Goal: Task Accomplishment & Management: Use online tool/utility

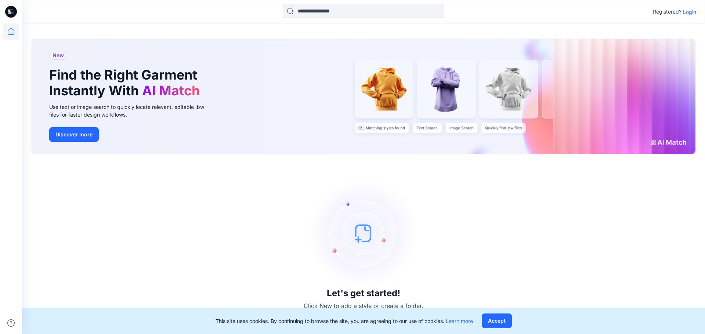
click at [688, 15] on p "Login" at bounding box center [689, 12] width 13 height 8
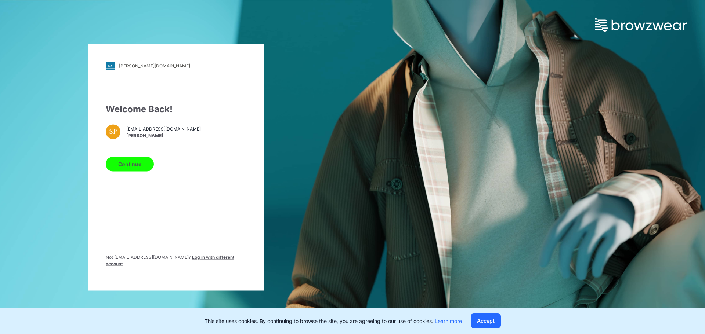
click at [121, 169] on button "Continue" at bounding box center [130, 164] width 48 height 15
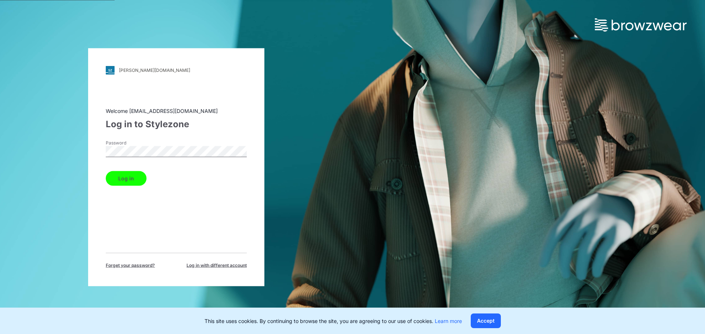
click at [127, 176] on button "Log in" at bounding box center [126, 178] width 41 height 15
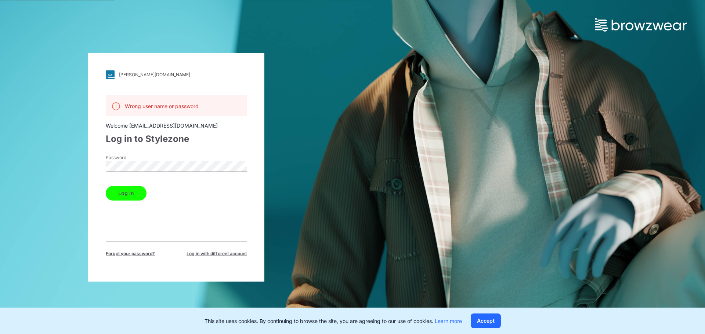
click at [125, 194] on button "Log in" at bounding box center [126, 193] width 41 height 15
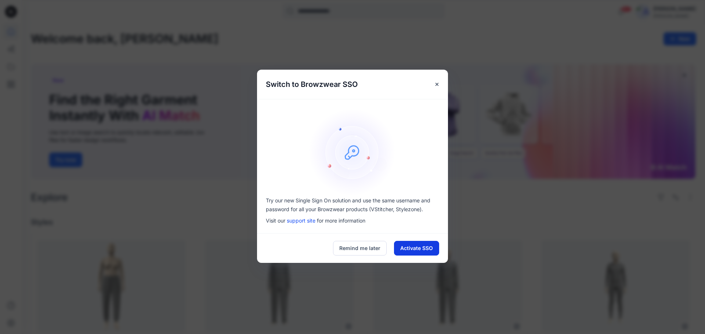
click at [402, 247] on button "Activate SSO" at bounding box center [416, 248] width 45 height 15
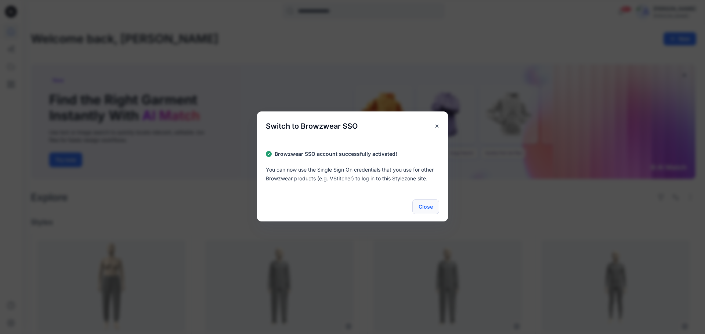
click at [429, 207] on button "Close" at bounding box center [425, 207] width 27 height 15
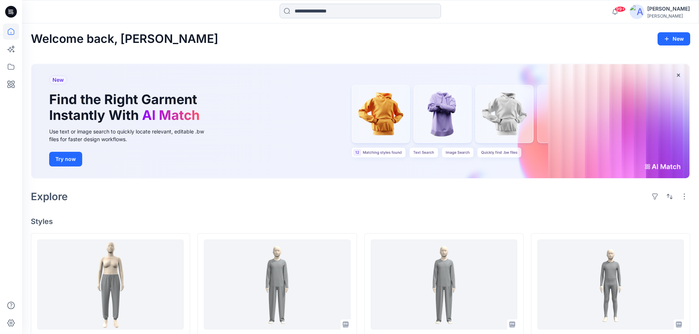
click at [346, 12] on input at bounding box center [361, 11] width 162 height 15
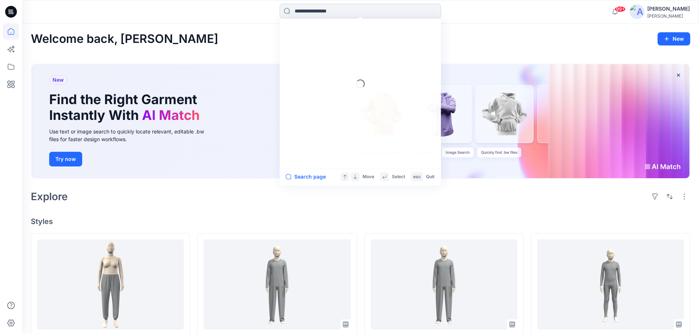
paste input "**********"
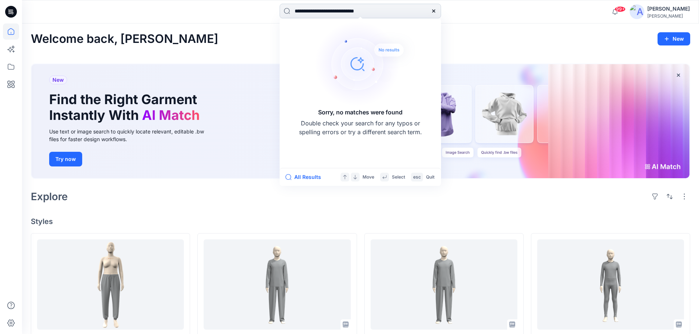
drag, startPoint x: 386, startPoint y: 11, endPoint x: 323, endPoint y: 17, distance: 63.7
click at [323, 17] on input "**********" at bounding box center [361, 11] width 162 height 15
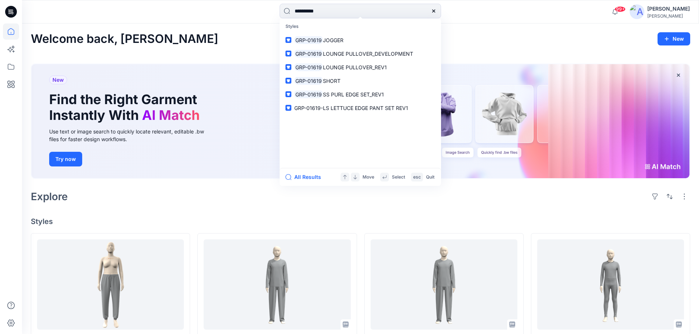
drag, startPoint x: 316, startPoint y: 9, endPoint x: 259, endPoint y: 18, distance: 57.9
click at [259, 18] on div "********* Styles GRP-01619 JOGGER GRP-01619 LOUNGE PULLOVER_DEVELOPMENT GRP-016…" at bounding box center [360, 12] width 338 height 16
paste input "**********"
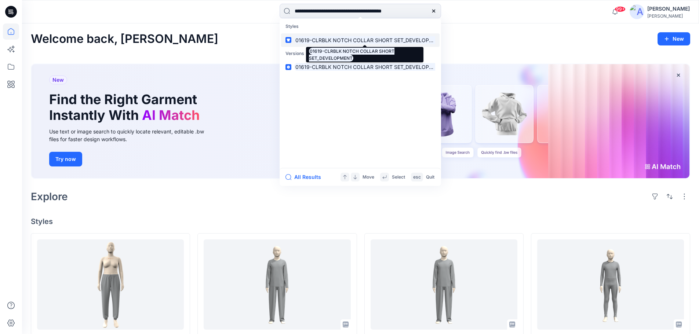
type input "**********"
click at [301, 39] on mark "01619-CLRBLK NOTCH COLLAR SHORT SET_DEVELOPMENT" at bounding box center [369, 40] width 151 height 8
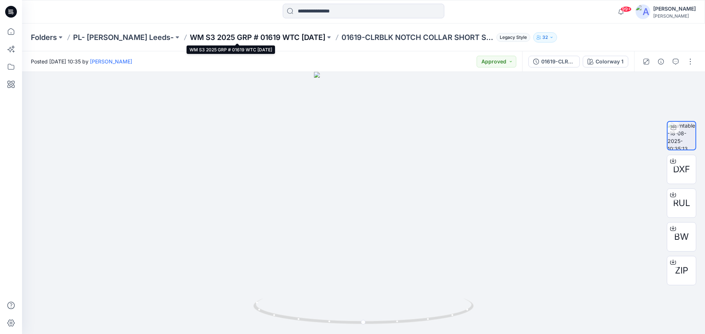
click at [200, 38] on p "WM S3 2025 GRP # 01619 WTC HALLOWEEN" at bounding box center [257, 37] width 135 height 10
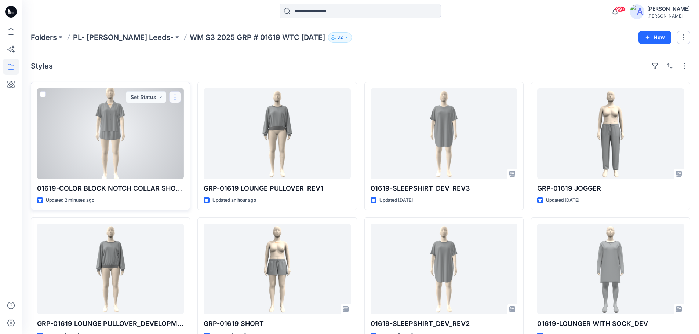
click at [174, 99] on button "button" at bounding box center [175, 97] width 12 height 12
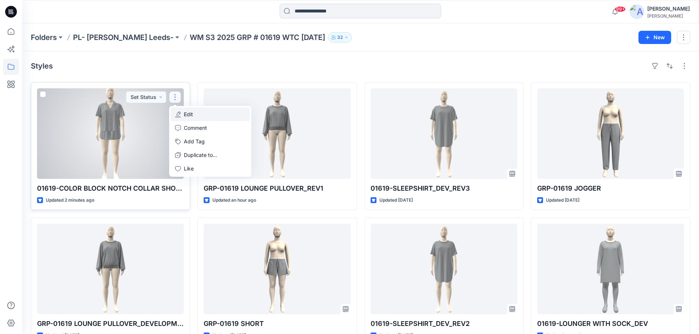
click at [186, 114] on p "Edit" at bounding box center [188, 114] width 9 height 8
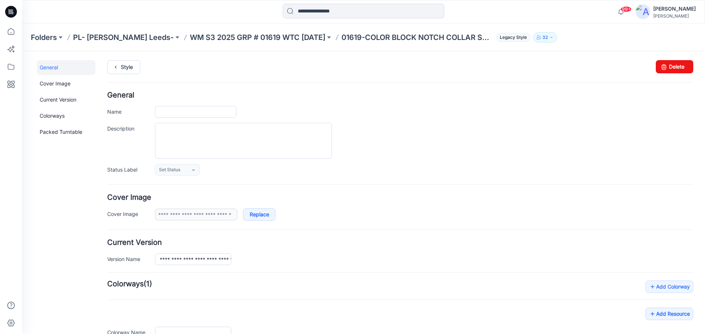
type input "**********"
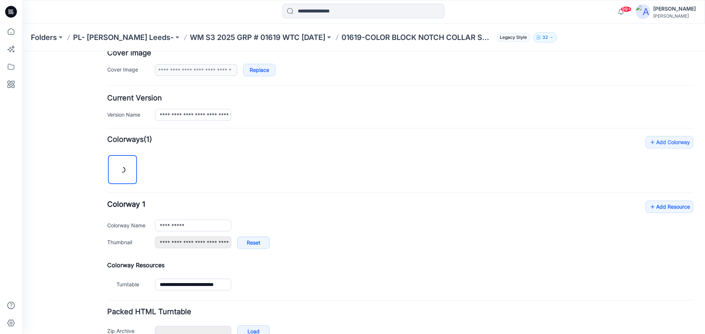
scroll to position [188, 0]
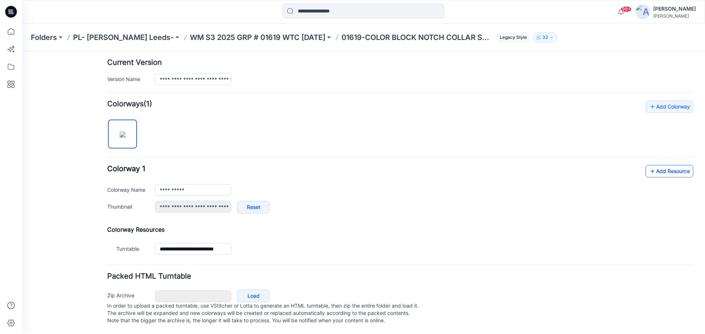
click at [655, 165] on link "Add Resource" at bounding box center [669, 171] width 48 height 12
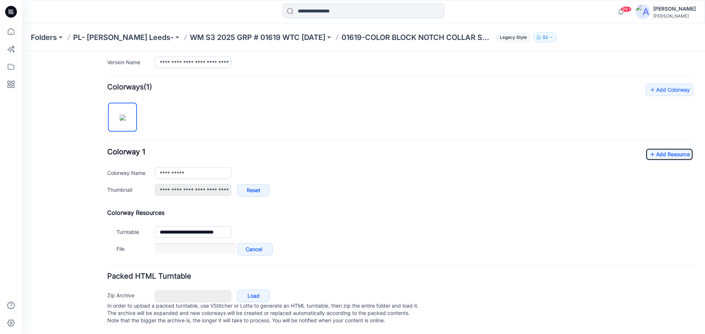
scroll to position [204, 0]
click at [651, 148] on link "Add Resource" at bounding box center [669, 154] width 48 height 12
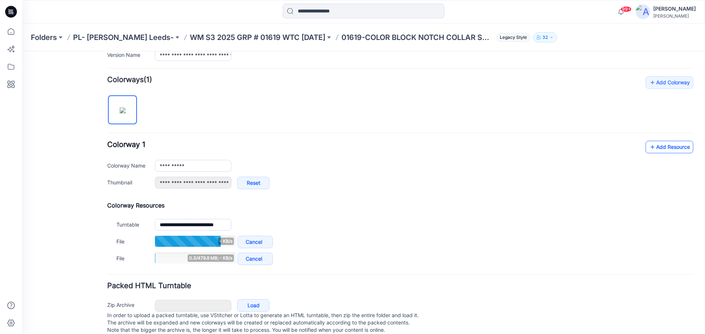
click at [655, 149] on link "Add Resource" at bounding box center [669, 147] width 48 height 12
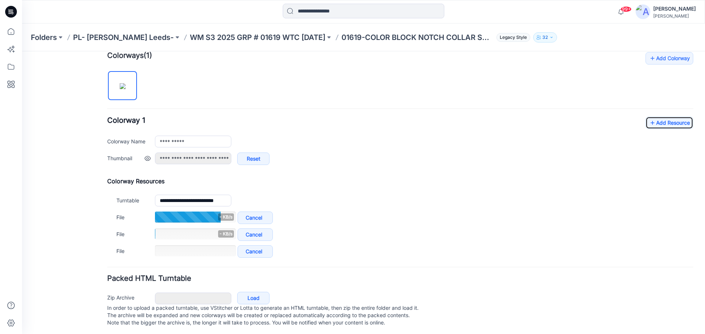
scroll to position [238, 0]
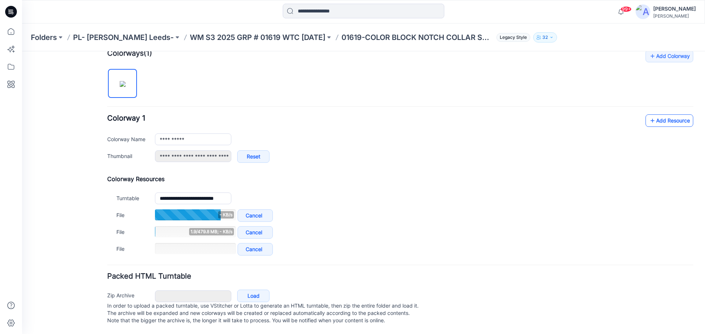
click at [656, 115] on link "Add Resource" at bounding box center [669, 121] width 48 height 12
click at [651, 115] on link "Add Resource" at bounding box center [669, 121] width 48 height 12
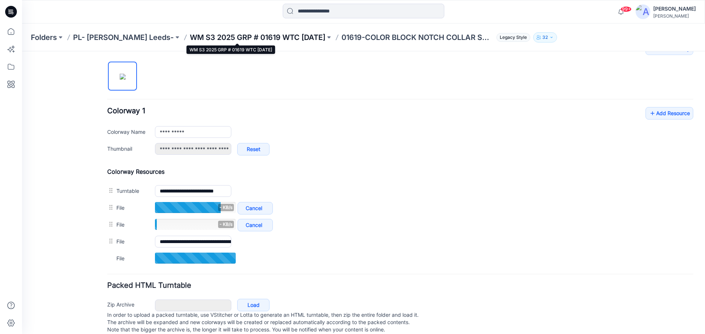
click at [282, 39] on p "WM S3 2025 GRP # 01619 WTC HALLOWEEN" at bounding box center [257, 37] width 135 height 10
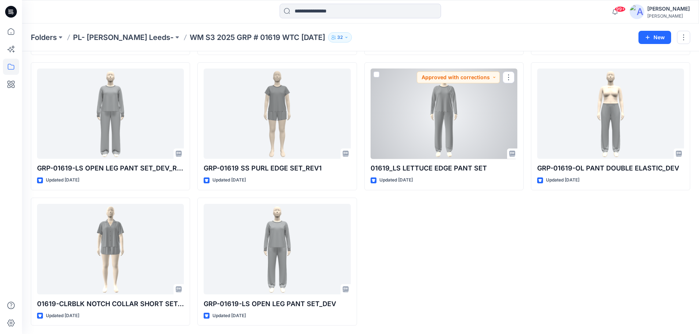
scroll to position [562, 0]
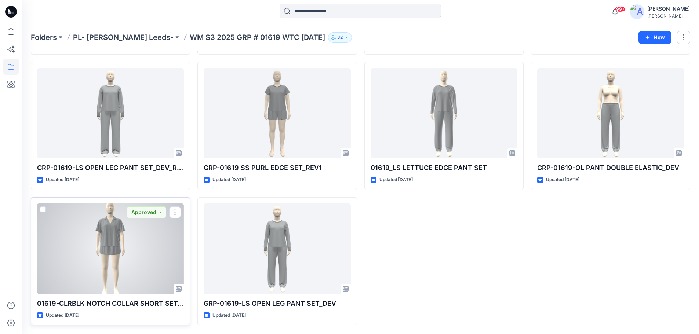
click at [120, 247] on div at bounding box center [110, 249] width 147 height 91
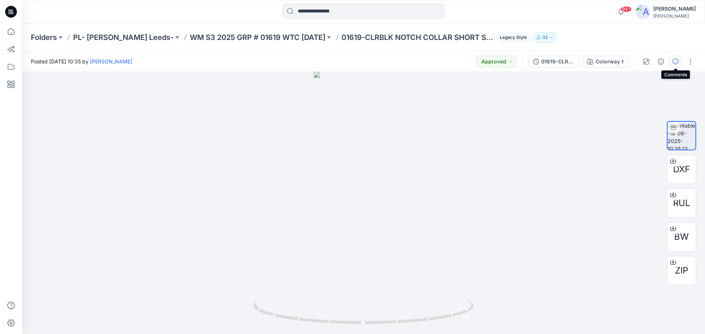
click at [675, 64] on icon "button" at bounding box center [676, 62] width 6 height 6
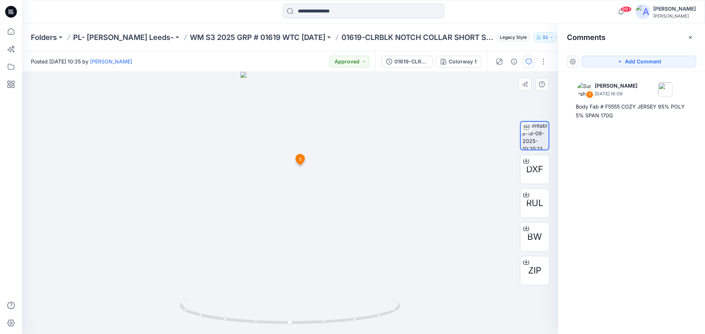
click at [301, 158] on span "1" at bounding box center [300, 159] width 2 height 7
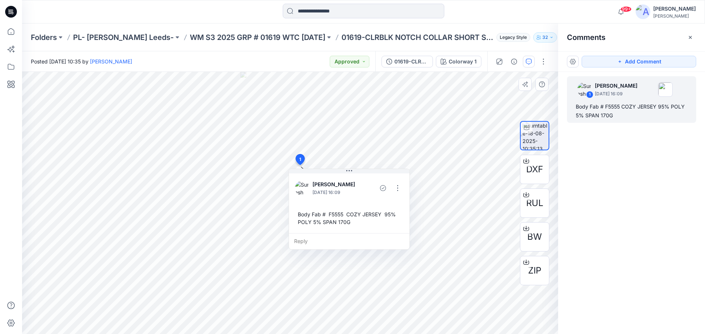
drag, startPoint x: 299, startPoint y: 215, endPoint x: 301, endPoint y: 218, distance: 4.3
click at [301, 218] on div "Body Fab # F5555 COZY JERSEY 95% POLY 5% SPAN 170G" at bounding box center [349, 218] width 109 height 21
drag, startPoint x: 298, startPoint y: 215, endPoint x: 304, endPoint y: 219, distance: 7.1
click at [304, 219] on div "Body Fab # F5555 COZY JERSEY 95% POLY 5% SPAN 170G" at bounding box center [349, 218] width 109 height 21
click at [307, 215] on div "Body Fab # F5555 COZY JERSEY 95% POLY 5% SPAN 170G" at bounding box center [349, 218] width 109 height 21
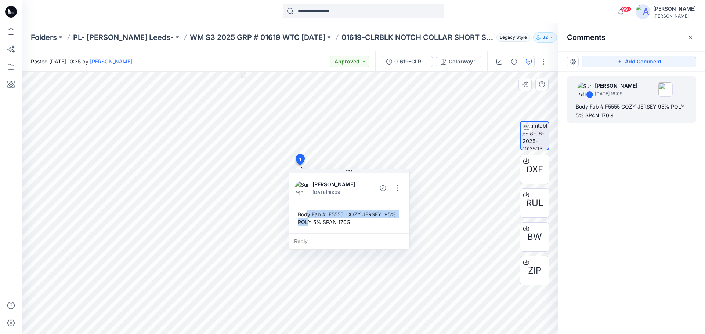
drag, startPoint x: 299, startPoint y: 215, endPoint x: 309, endPoint y: 220, distance: 11.7
click at [309, 220] on div "Body Fab # F5555 COZY JERSEY 95% POLY 5% SPAN 170G" at bounding box center [349, 218] width 109 height 21
drag, startPoint x: 298, startPoint y: 213, endPoint x: 308, endPoint y: 223, distance: 13.8
click at [308, 223] on div "Body Fab # F5555 COZY JERSEY 95% POLY 5% SPAN 170G" at bounding box center [349, 218] width 109 height 21
drag, startPoint x: 302, startPoint y: 219, endPoint x: 329, endPoint y: 224, distance: 27.7
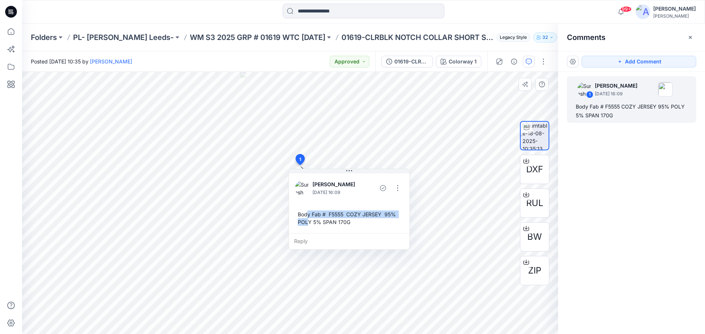
click at [313, 225] on div "Body Fab # F5555 COZY JERSEY 95% POLY 5% SPAN 170G" at bounding box center [349, 218] width 109 height 21
drag, startPoint x: 348, startPoint y: 223, endPoint x: 315, endPoint y: 220, distance: 32.4
click at [317, 221] on div "Body Fab # F5555 COZY JERSEY 95% POLY 5% SPAN 170G" at bounding box center [349, 218] width 109 height 21
click at [299, 214] on div "Body Fab # F5555 COZY JERSEY 95% POLY 5% SPAN 170G" at bounding box center [349, 218] width 109 height 21
drag, startPoint x: 298, startPoint y: 213, endPoint x: 352, endPoint y: 227, distance: 55.6
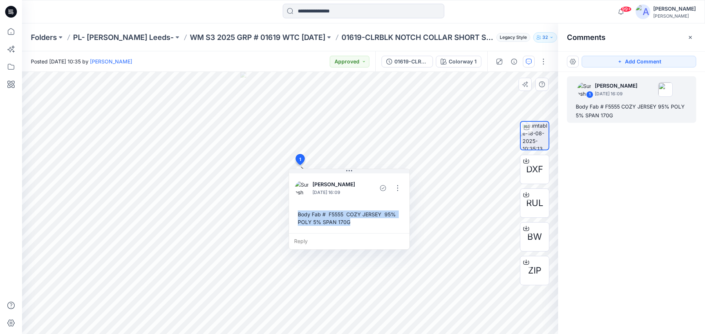
click at [352, 227] on div "Body Fab # F5555 COZY JERSEY 95% POLY 5% SPAN 170G" at bounding box center [349, 218] width 109 height 21
copy div "Body Fab # F5555 COZY JERSEY 95% POLY 5% SPAN 170G"
click at [215, 37] on p "WM S3 2025 GRP # 01619 WTC HALLOWEEN" at bounding box center [257, 37] width 135 height 10
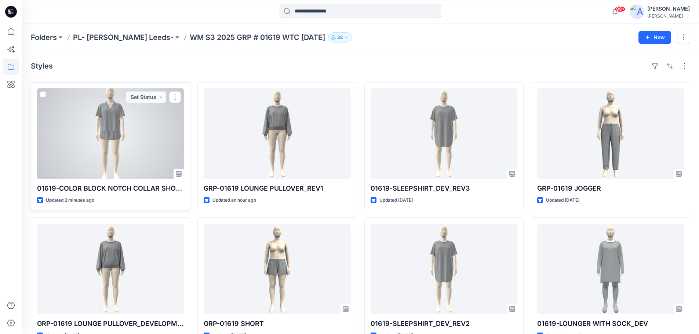
click at [113, 123] on div at bounding box center [110, 133] width 147 height 91
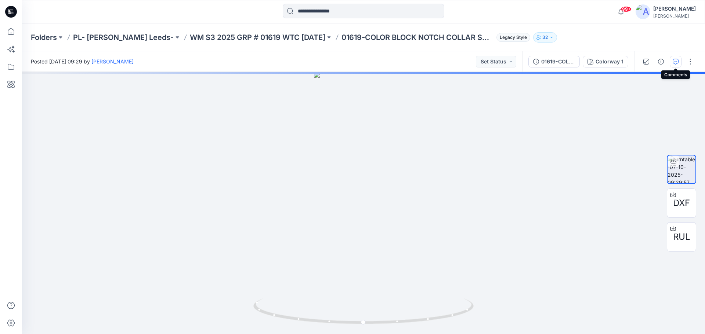
click at [675, 62] on icon "button" at bounding box center [676, 62] width 6 height 6
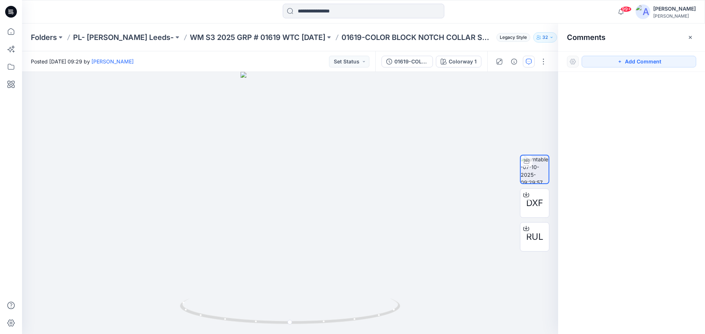
click at [634, 63] on button "Add Comment" at bounding box center [638, 62] width 115 height 12
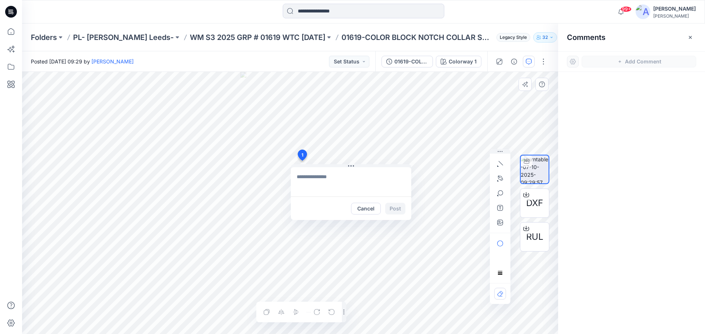
click at [302, 161] on div "1 Cancel Post Layer 1" at bounding box center [290, 203] width 536 height 262
type textarea "**********"
click at [392, 208] on button "Post" at bounding box center [395, 209] width 20 height 12
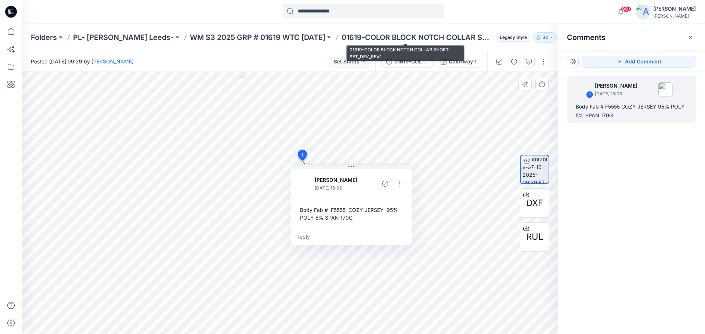
click at [356, 33] on p "01619-COLOR BLOCK NOTCH COLLAR SHORT SET_DEV_REV1" at bounding box center [417, 37] width 152 height 10
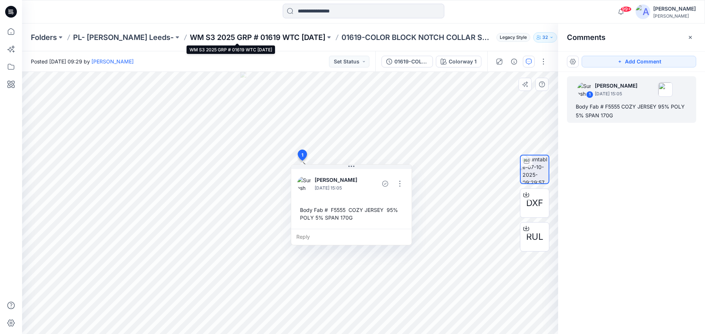
click at [261, 38] on p "WM S3 2025 GRP # 01619 WTC HALLOWEEN" at bounding box center [257, 37] width 135 height 10
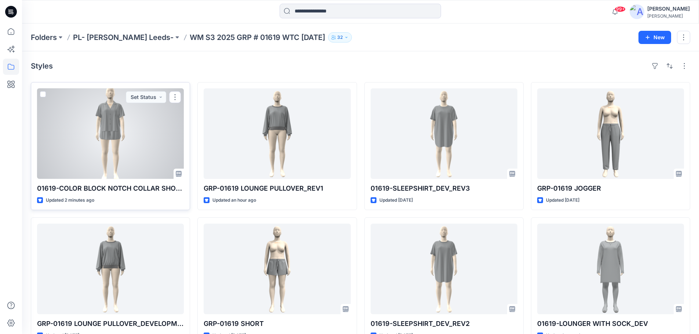
click at [143, 136] on div at bounding box center [110, 133] width 147 height 91
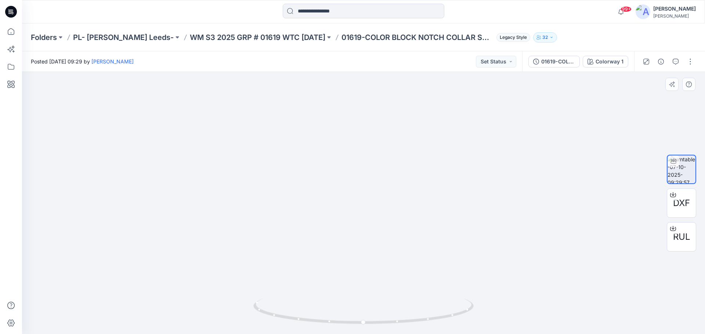
drag, startPoint x: 398, startPoint y: 141, endPoint x: 395, endPoint y: 166, distance: 24.7
click at [395, 166] on img at bounding box center [363, 134] width 239 height 401
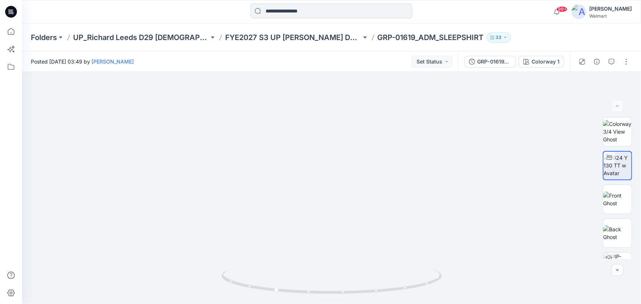
click at [278, 15] on input at bounding box center [331, 11] width 162 height 15
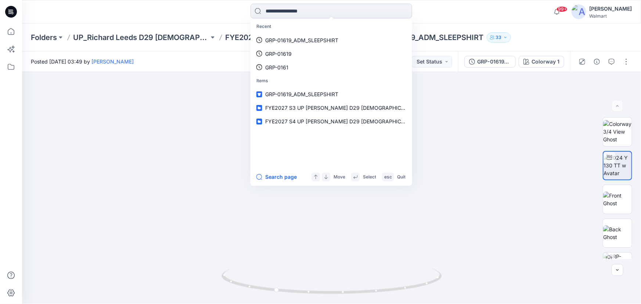
click at [303, 10] on input at bounding box center [331, 11] width 162 height 15
paste input "**********"
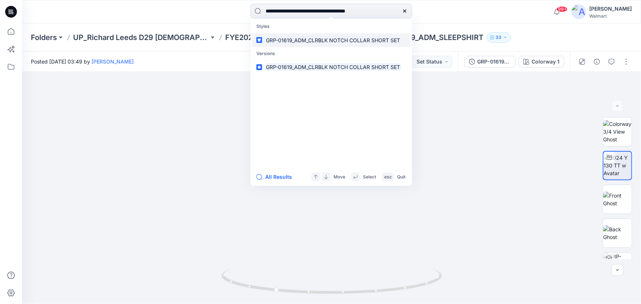
type input "**********"
click at [291, 40] on mark "GRP-01619_ADM_CLRBLK NOTCH COLLAR SHORT SET" at bounding box center [333, 40] width 136 height 8
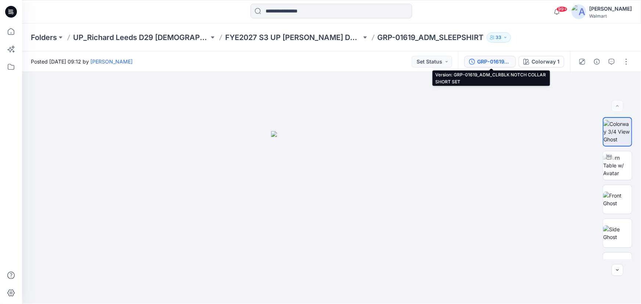
click at [491, 64] on div "GRP-01619_ADM_CLRBLK NOTCH COLLAR SHORT SET" at bounding box center [494, 62] width 34 height 8
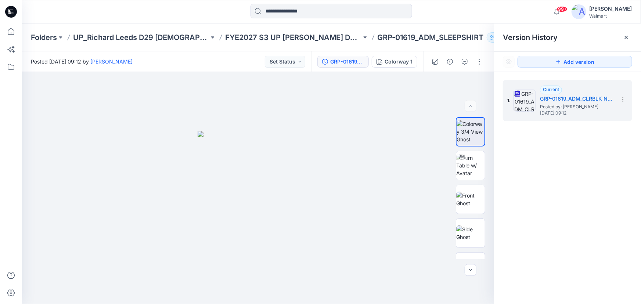
click at [408, 36] on p "GRP-01619_ADM_SLEEPSHIRT" at bounding box center [430, 37] width 106 height 10
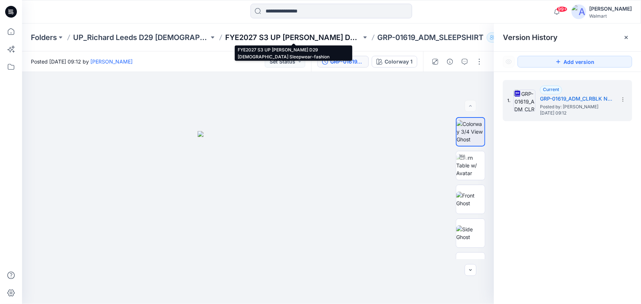
click at [327, 36] on p "FYE2027 S3 UP [PERSON_NAME] D29 [DEMOGRAPHIC_DATA] Sleepwear-fashion" at bounding box center [293, 37] width 136 height 10
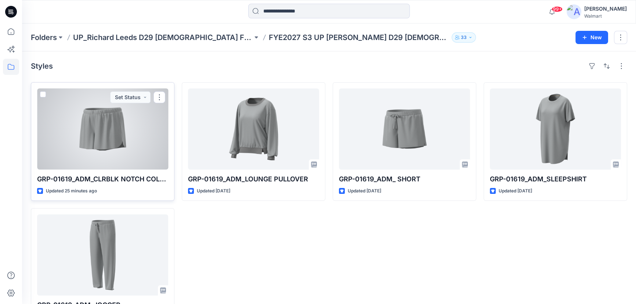
click at [144, 139] on div at bounding box center [102, 128] width 131 height 81
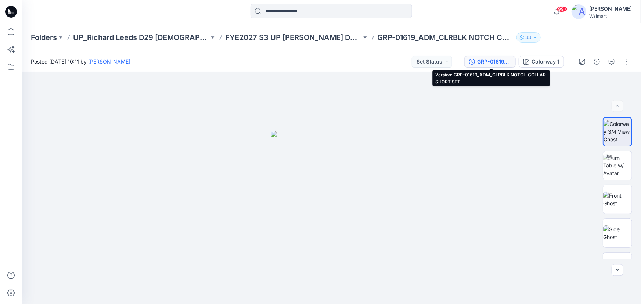
click at [497, 61] on div "GRP-01619_ADM_CLRBLK NOTCH COLLAR SHORT SET" at bounding box center [494, 62] width 34 height 8
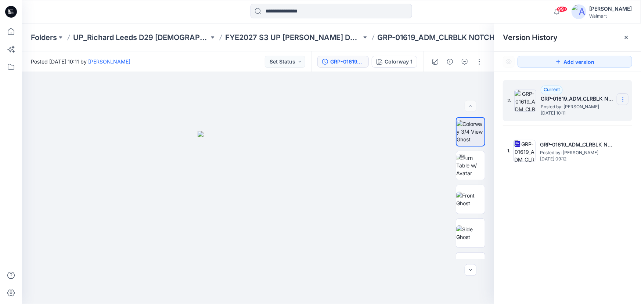
click at [624, 100] on icon at bounding box center [623, 100] width 6 height 6
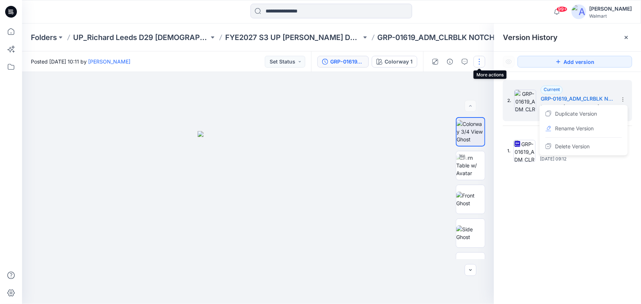
click at [476, 63] on button "button" at bounding box center [479, 62] width 12 height 12
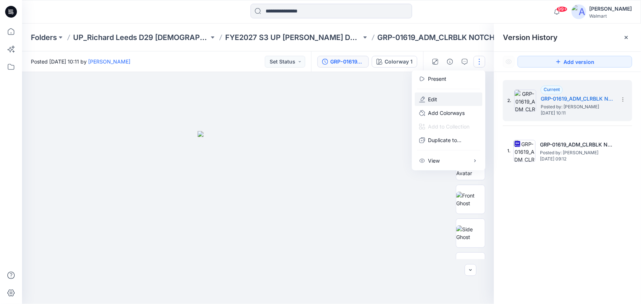
click at [435, 99] on p "Edit" at bounding box center [432, 99] width 9 height 8
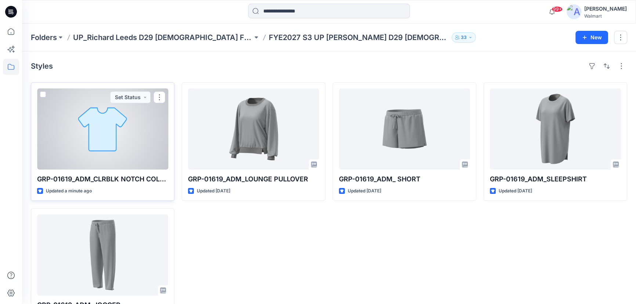
click at [128, 131] on div at bounding box center [102, 128] width 131 height 81
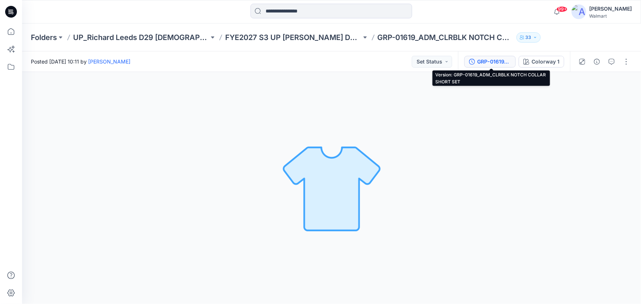
click at [496, 62] on div "GRP-01619_ADM_CLRBLK NOTCH COLLAR SHORT SET" at bounding box center [494, 62] width 34 height 8
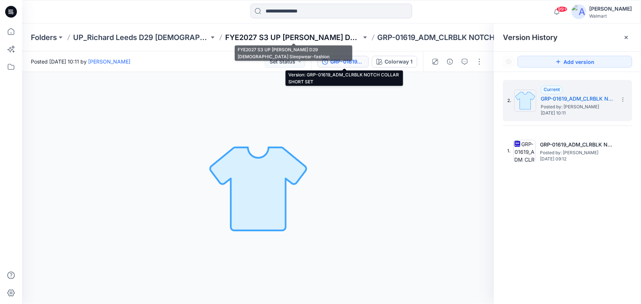
click at [249, 38] on p "FYE2027 S3 UP [PERSON_NAME] D29 [DEMOGRAPHIC_DATA] Sleepwear-fashion" at bounding box center [293, 37] width 136 height 10
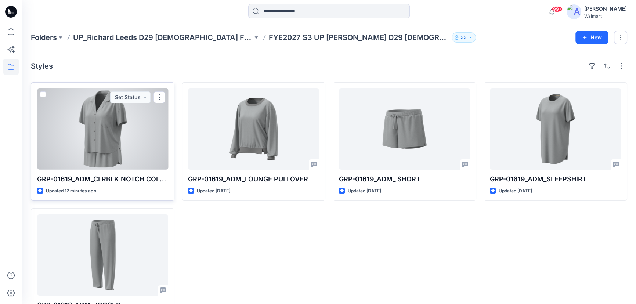
click at [145, 117] on div at bounding box center [102, 128] width 131 height 81
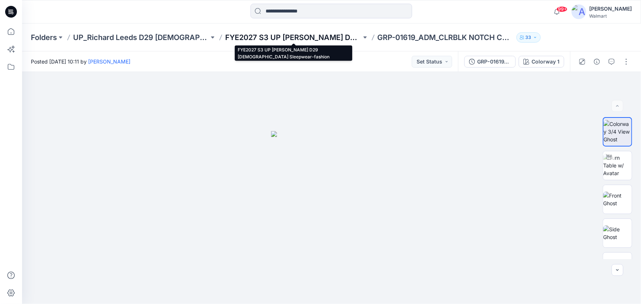
click at [254, 38] on p "FYE2027 S3 UP [PERSON_NAME] D29 [DEMOGRAPHIC_DATA] Sleepwear-fashion" at bounding box center [293, 37] width 136 height 10
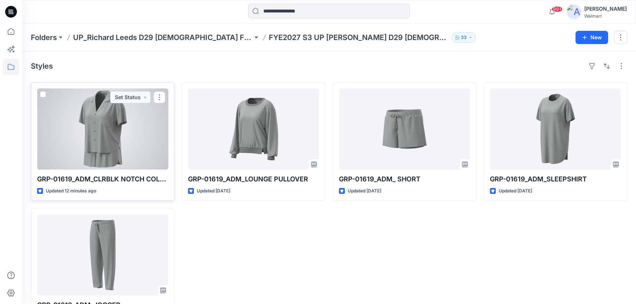
click at [96, 136] on div at bounding box center [102, 128] width 131 height 81
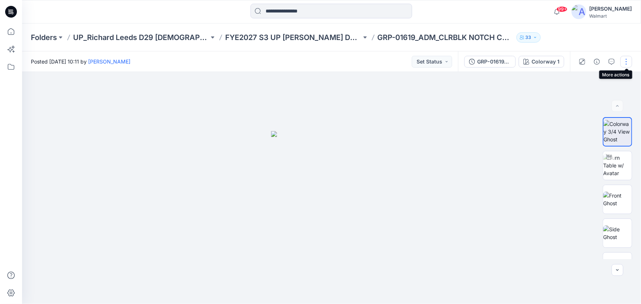
click at [625, 60] on button "button" at bounding box center [626, 62] width 12 height 12
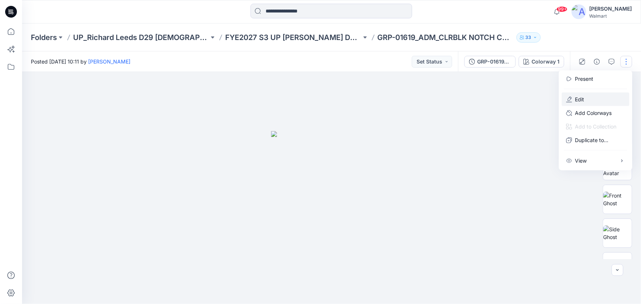
click at [582, 99] on p "Edit" at bounding box center [579, 99] width 9 height 8
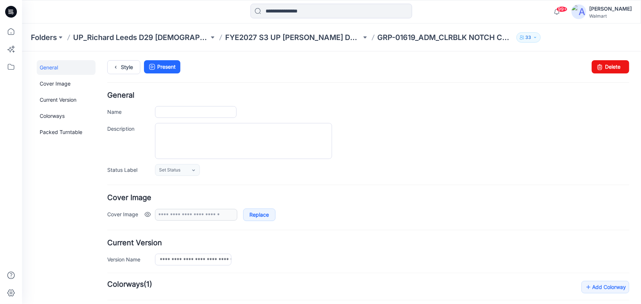
type input "**********"
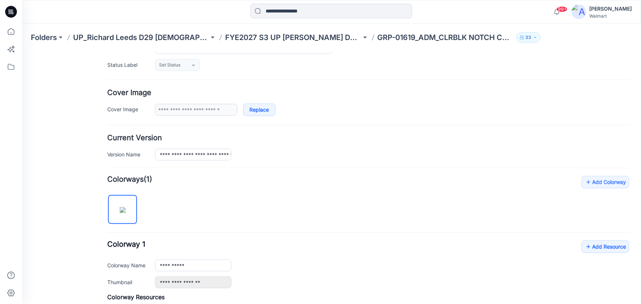
scroll to position [167, 0]
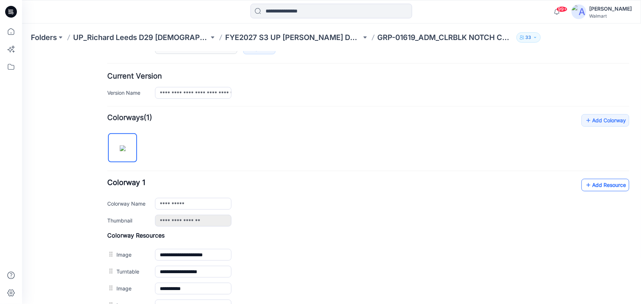
click at [587, 187] on link "Add Resource" at bounding box center [605, 184] width 48 height 12
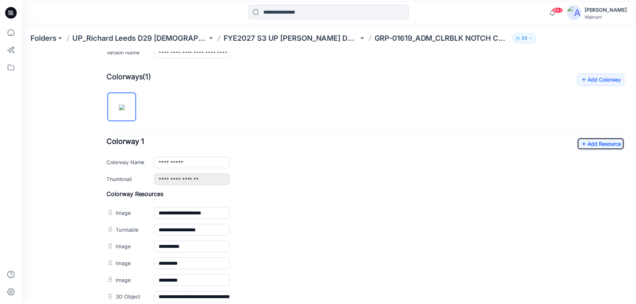
scroll to position [200, 0]
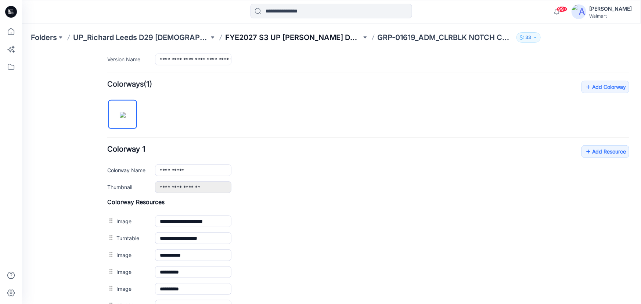
click at [261, 38] on p "FYE2027 S3 UP [PERSON_NAME] D29 [DEMOGRAPHIC_DATA] Sleepwear-fashion" at bounding box center [293, 37] width 136 height 10
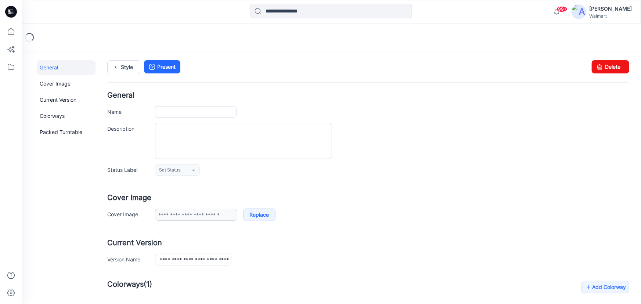
type input "**********"
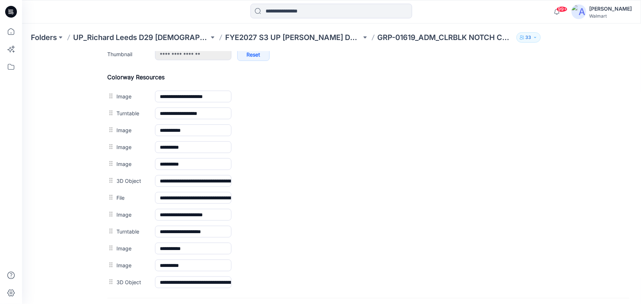
scroll to position [334, 0]
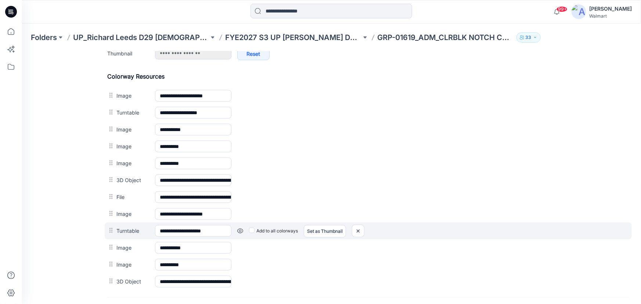
click at [240, 231] on link at bounding box center [240, 231] width 6 height 6
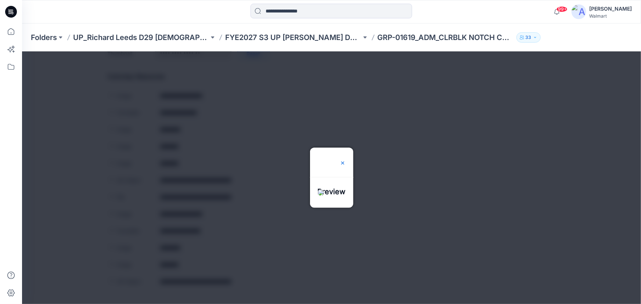
click at [345, 160] on img at bounding box center [342, 163] width 6 height 6
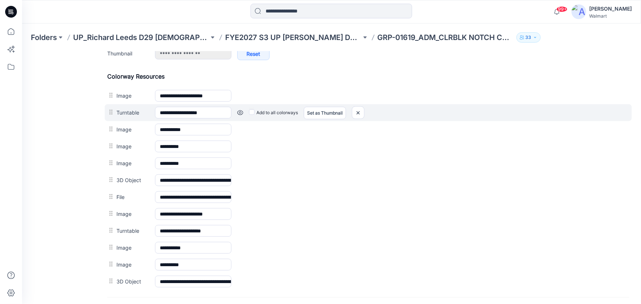
click at [238, 113] on link at bounding box center [240, 112] width 6 height 6
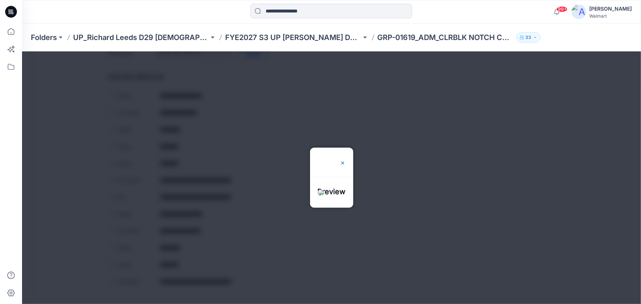
click at [345, 160] on img at bounding box center [342, 163] width 6 height 6
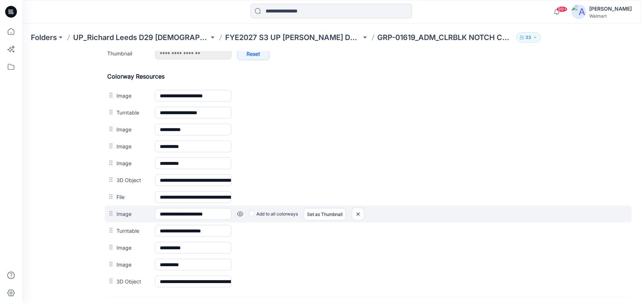
click at [239, 213] on link at bounding box center [240, 214] width 6 height 6
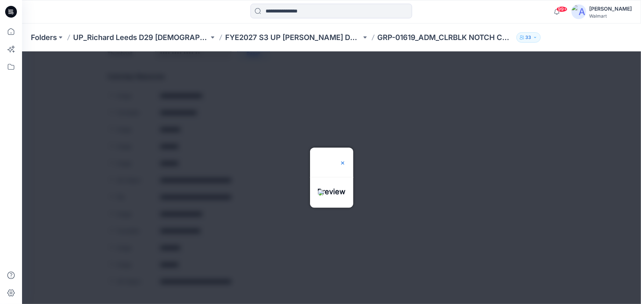
click at [345, 160] on img at bounding box center [342, 163] width 6 height 6
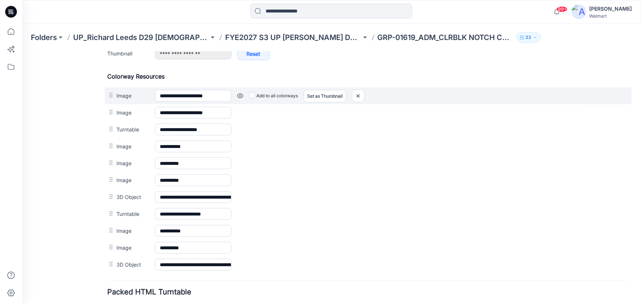
click at [242, 95] on link at bounding box center [240, 96] width 6 height 6
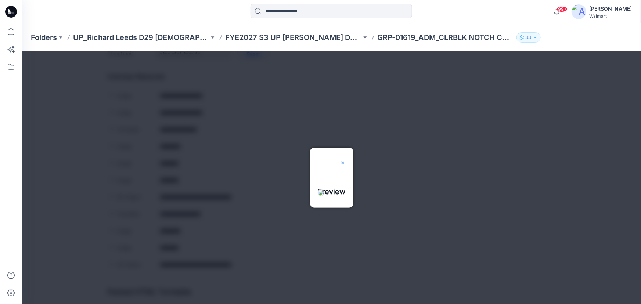
click at [345, 160] on img at bounding box center [342, 163] width 6 height 6
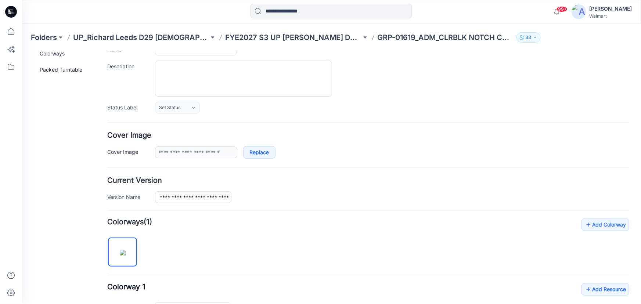
scroll to position [0, 0]
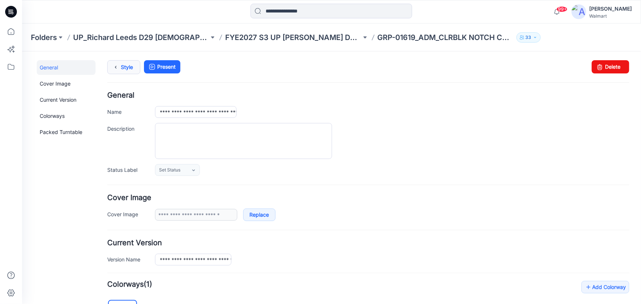
click at [128, 68] on link "Style" at bounding box center [123, 67] width 33 height 14
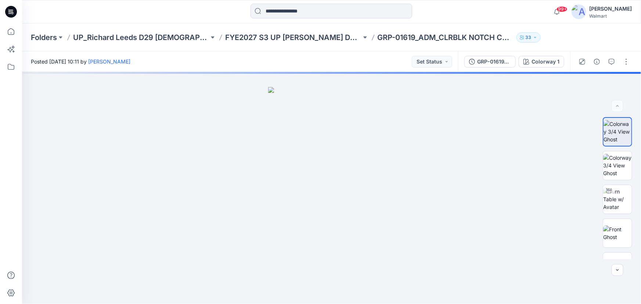
click at [269, 30] on div "Folders UP_Richard Leeds D29 [DEMOGRAPHIC_DATA] Fashion Sleep FYE2027 S3 UP [PE…" at bounding box center [331, 37] width 619 height 28
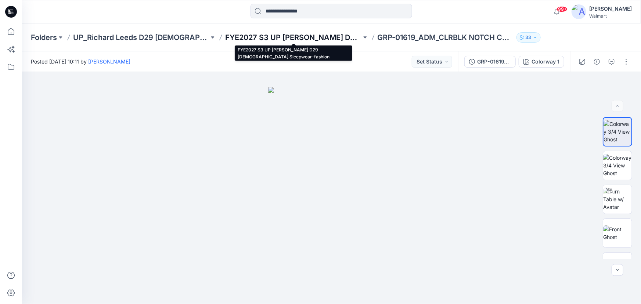
click at [270, 35] on p "FYE2027 S3 UP [PERSON_NAME] D29 [DEMOGRAPHIC_DATA] Sleepwear-fashion" at bounding box center [293, 37] width 136 height 10
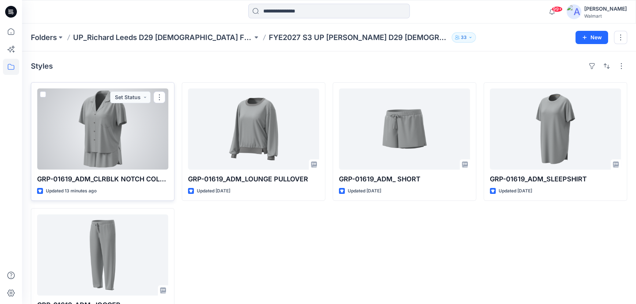
click at [110, 125] on div at bounding box center [102, 128] width 131 height 81
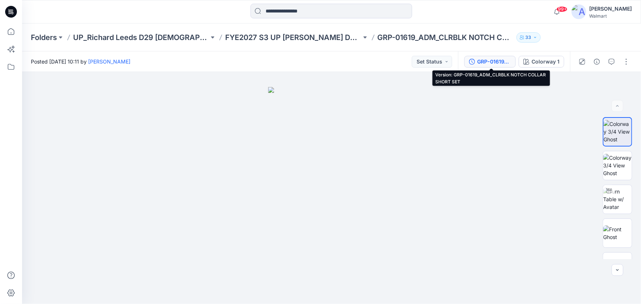
click at [492, 62] on div "GRP-01619_ADM_CLRBLK NOTCH COLLAR SHORT SET" at bounding box center [494, 62] width 34 height 8
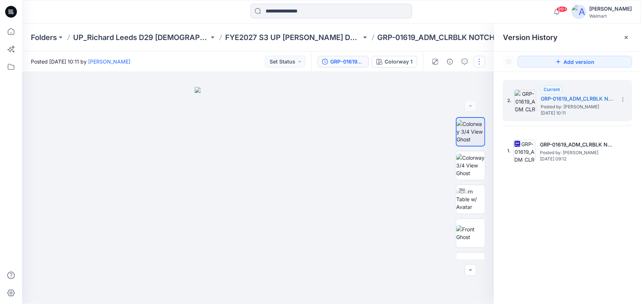
click at [479, 61] on button "button" at bounding box center [479, 62] width 12 height 12
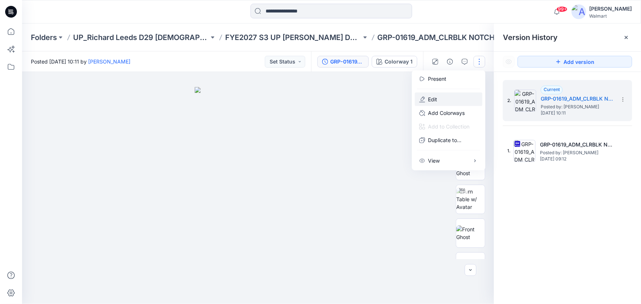
click at [434, 98] on p "Edit" at bounding box center [432, 99] width 9 height 8
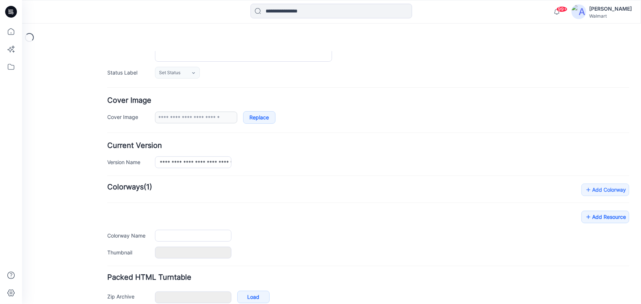
type input "**********"
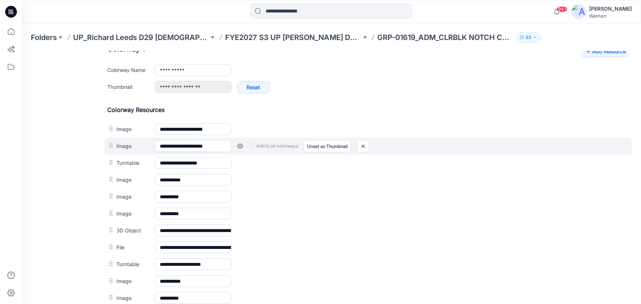
scroll to position [167, 0]
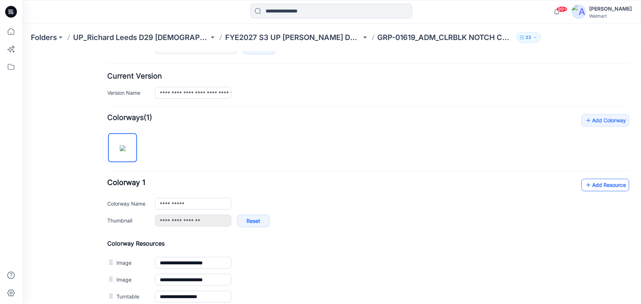
click at [587, 182] on link "Add Resource" at bounding box center [605, 184] width 48 height 12
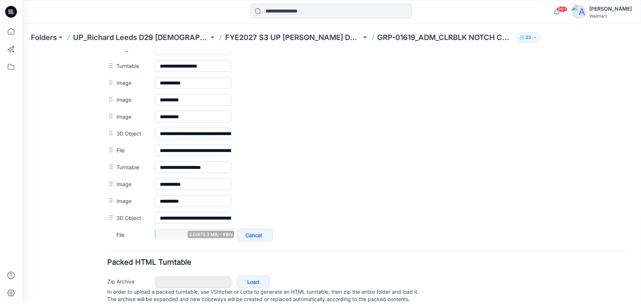
scroll to position [400, 0]
